Goal: Navigation & Orientation: Find specific page/section

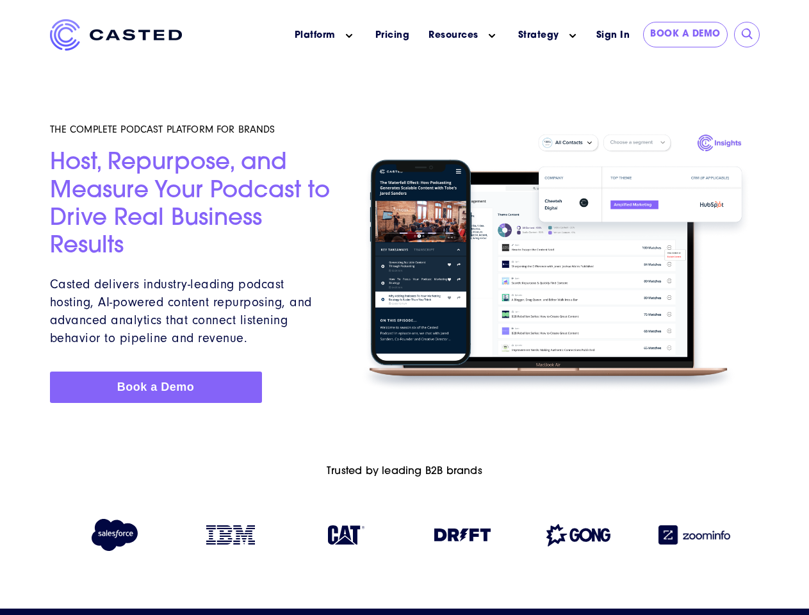
click at [349, 36] on icon "Main menu" at bounding box center [349, 36] width 6 height 6
click at [492, 36] on icon "Main menu" at bounding box center [492, 36] width 6 height 6
click at [538, 35] on link "Strategy" at bounding box center [538, 35] width 41 height 13
click at [573, 36] on icon "Main menu" at bounding box center [572, 36] width 6 height 6
click at [747, 35] on input "submit" at bounding box center [747, 34] width 13 height 13
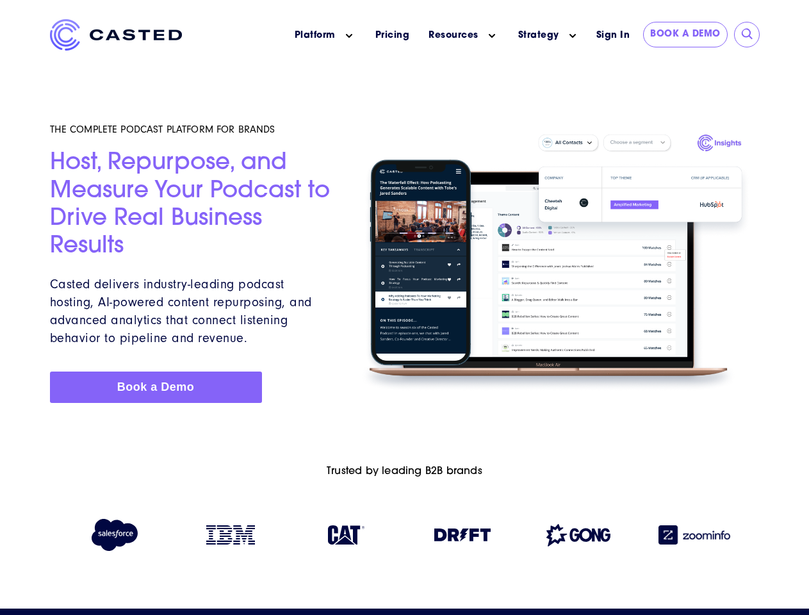
click at [462, 537] on img at bounding box center [462, 534] width 56 height 13
click at [578, 537] on img at bounding box center [578, 535] width 64 height 22
click at [694, 537] on img at bounding box center [694, 534] width 72 height 19
